Goal: Transaction & Acquisition: Purchase product/service

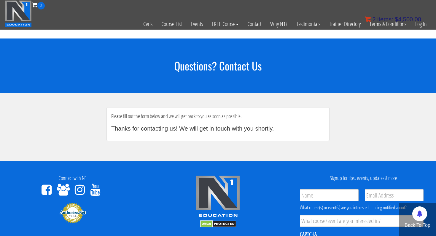
click at [384, 18] on span "items:" at bounding box center [385, 19] width 16 height 7
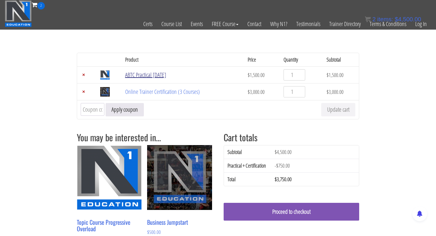
click at [147, 74] on link "ABTC Practical [DATE]" at bounding box center [145, 75] width 41 height 8
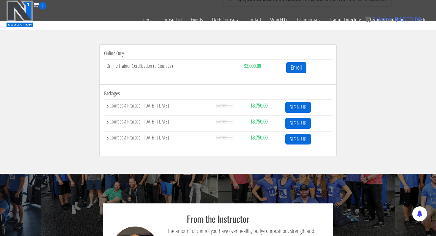
scroll to position [192, 0]
